Goal: Information Seeking & Learning: Learn about a topic

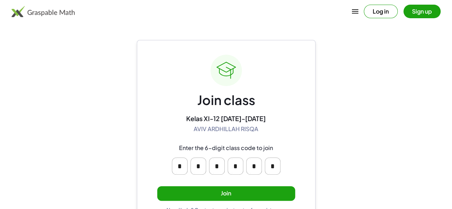
click at [225, 193] on button "Join" at bounding box center [226, 193] width 138 height 15
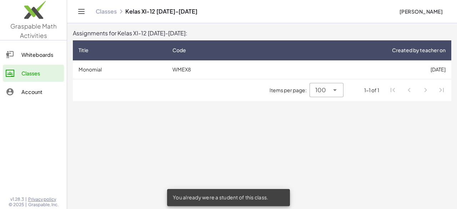
click at [99, 68] on td "Monomial" at bounding box center [120, 69] width 94 height 19
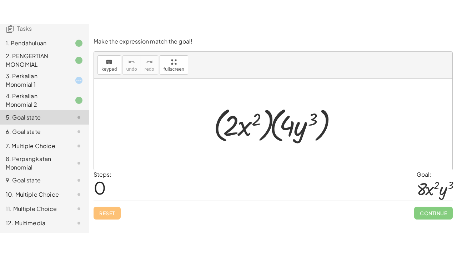
scroll to position [59, 0]
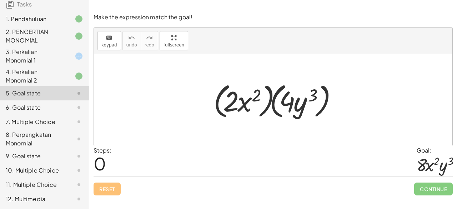
click at [435, 160] on div at bounding box center [435, 165] width 36 height 20
click at [165, 100] on div at bounding box center [273, 99] width 359 height 91
click at [107, 43] on span "keypad" at bounding box center [109, 45] width 16 height 5
click at [224, 109] on div at bounding box center [230, 100] width 14 height 33
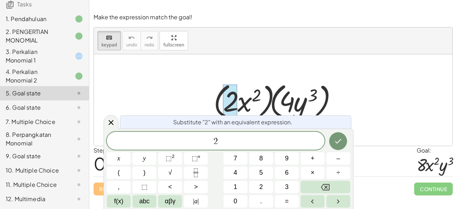
click at [343, 105] on div "· ( · 2 · x 2 ) · ( · 4 · y 3 )" at bounding box center [273, 100] width 141 height 45
click at [118, 120] on div at bounding box center [273, 99] width 359 height 91
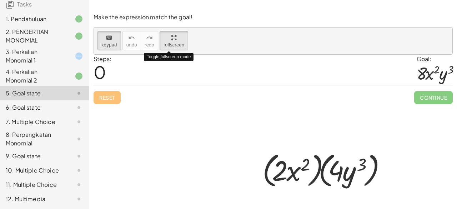
drag, startPoint x: 180, startPoint y: 41, endPoint x: 180, endPoint y: 72, distance: 31.1
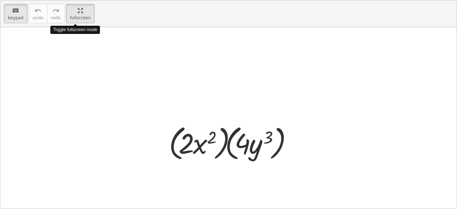
click at [180, 72] on div "keyboard keypad undo undo redo redo fullscreen Toggle fullscreen mode · ( · 2 ·…" at bounding box center [228, 104] width 457 height 208
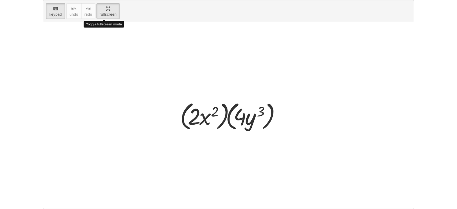
scroll to position [11, 0]
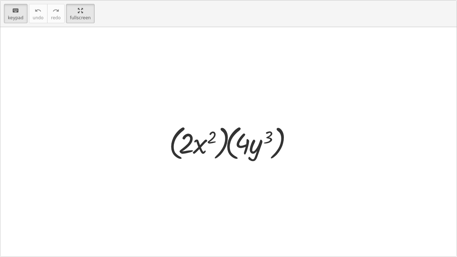
click at [180, 72] on div at bounding box center [228, 142] width 457 height 230
click at [13, 16] on span "keypad" at bounding box center [16, 17] width 16 height 5
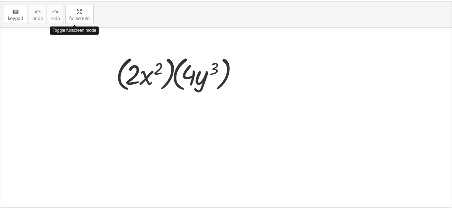
scroll to position [59, 0]
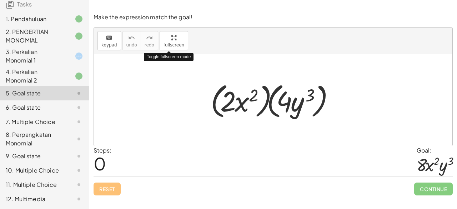
drag, startPoint x: 81, startPoint y: 20, endPoint x: 81, endPoint y: -11, distance: 31.1
click at [81, 0] on html "Monomial [PERSON_NAME] Not you? Tasks 1. Pendahuluan 2. PENGERTIAN MONOMIAL 3. …" at bounding box center [228, 104] width 457 height 209
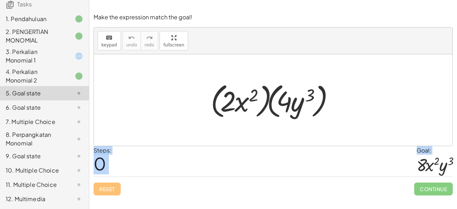
drag, startPoint x: 455, startPoint y: 182, endPoint x: 443, endPoint y: 105, distance: 78.1
click at [0, 0] on div "Make the expression match the goal! keyboard keypad undo undo redo redo fullscr…" at bounding box center [0, 0] width 0 height 0
click at [352, 162] on div "Steps: 0 Goal: · 8 · x 2 · y 3" at bounding box center [273, 161] width 359 height 31
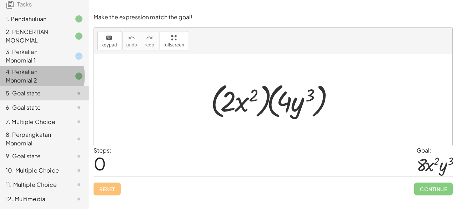
click at [54, 71] on div "4. Perkalian Monomial 2" at bounding box center [35, 76] width 58 height 17
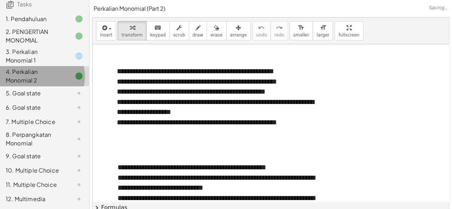
click at [54, 71] on div "4. Perkalian Monomial 2" at bounding box center [35, 76] width 58 height 17
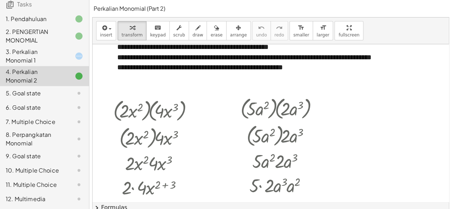
scroll to position [441, 0]
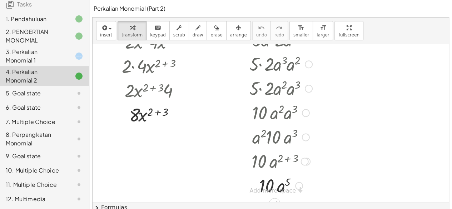
click at [304, 164] on div at bounding box center [305, 162] width 8 height 8
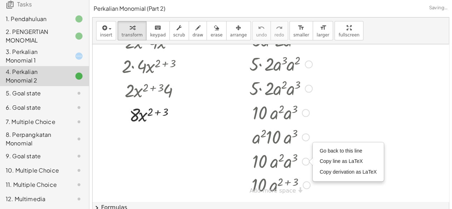
drag, startPoint x: 304, startPoint y: 164, endPoint x: 302, endPoint y: 190, distance: 26.2
click at [274, 185] on div "· 10 · a ( + 2 + 3 ) Go back to this line Copy line as LaTeX Copy derivation as…" at bounding box center [274, 185] width 0 height 0
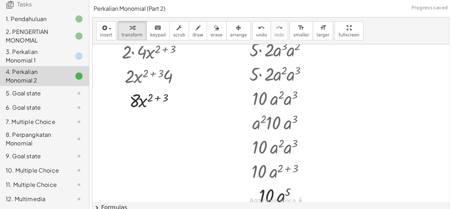
scroll to position [465, 0]
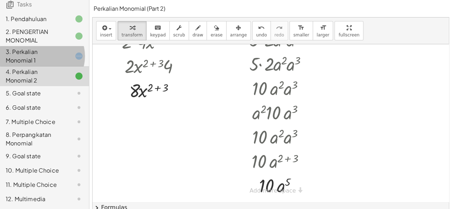
click at [75, 52] on icon at bounding box center [79, 56] width 9 height 9
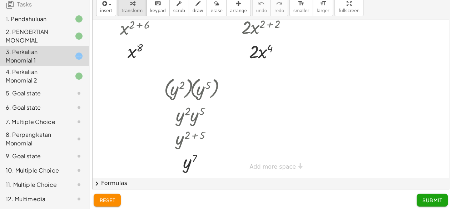
scroll to position [27, 0]
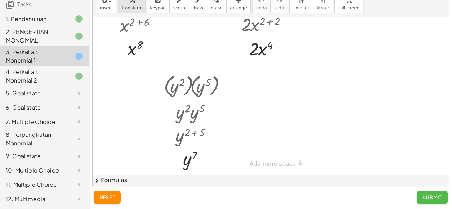
click at [427, 195] on span "Submit" at bounding box center [432, 197] width 20 height 6
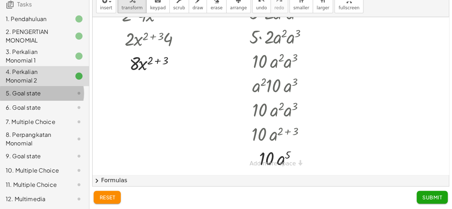
click at [63, 89] on div at bounding box center [73, 93] width 20 height 9
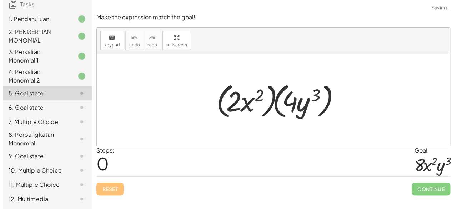
scroll to position [0, 0]
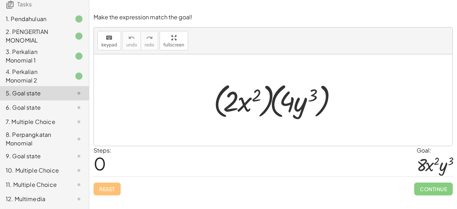
click at [99, 163] on span "0" at bounding box center [100, 164] width 13 height 22
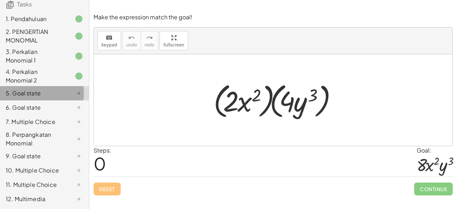
click at [63, 89] on div at bounding box center [73, 93] width 20 height 9
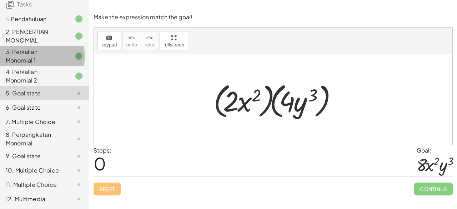
click at [39, 56] on div "3. Perkalian Monomial 1" at bounding box center [35, 56] width 58 height 17
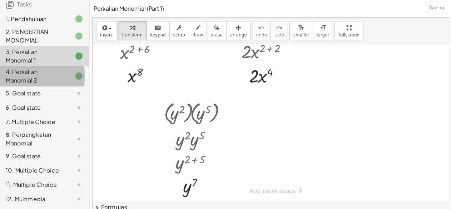
click at [32, 74] on div "4. Perkalian Monomial 2" at bounding box center [35, 76] width 58 height 17
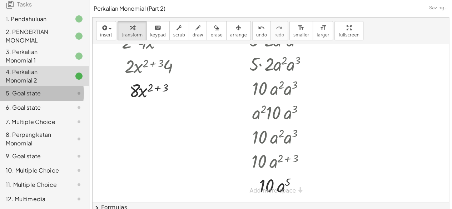
click at [28, 89] on div "5. Goal state" at bounding box center [35, 93] width 58 height 9
